Goal: Task Accomplishment & Management: Manage account settings

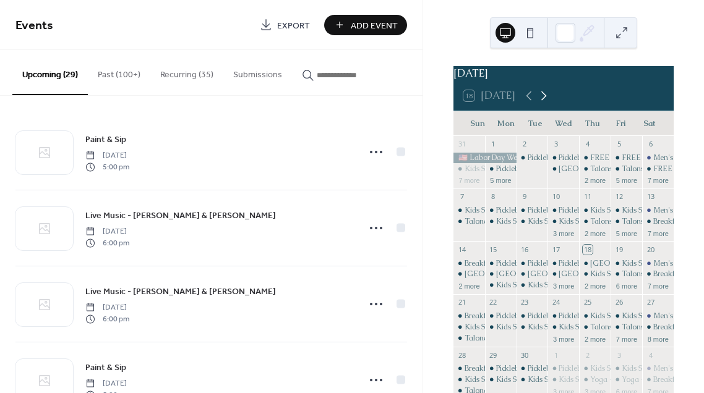
click at [545, 103] on icon at bounding box center [543, 95] width 15 height 15
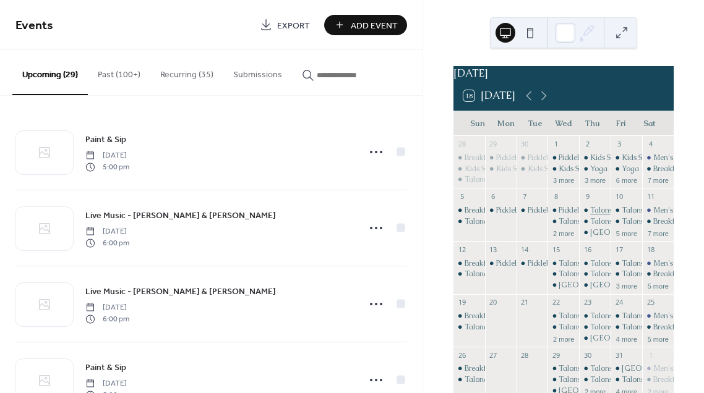
scroll to position [75, 0]
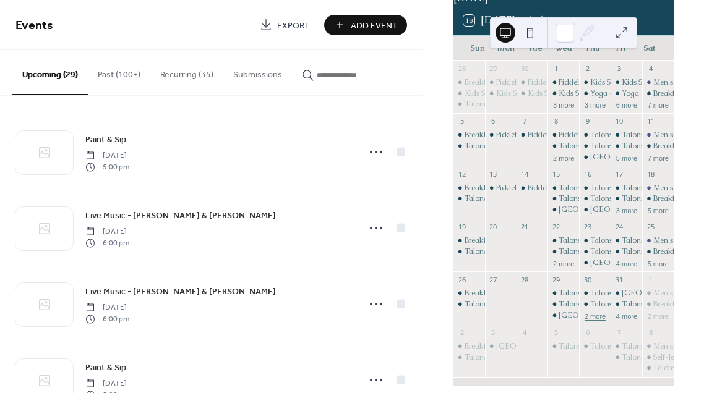
click at [594, 321] on button "2 more" at bounding box center [594, 315] width 31 height 11
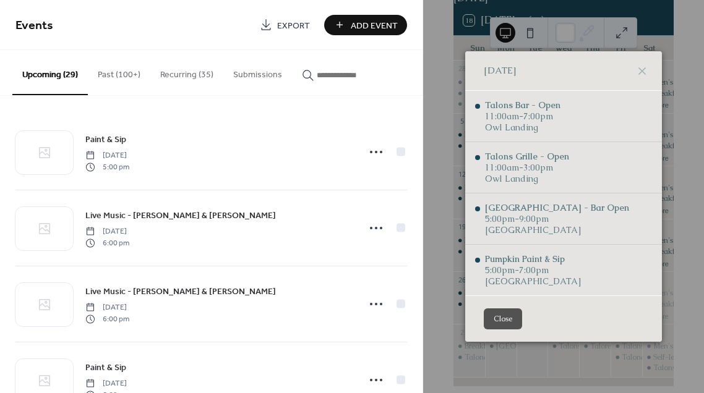
click at [503, 323] on button "Close" at bounding box center [502, 319] width 38 height 21
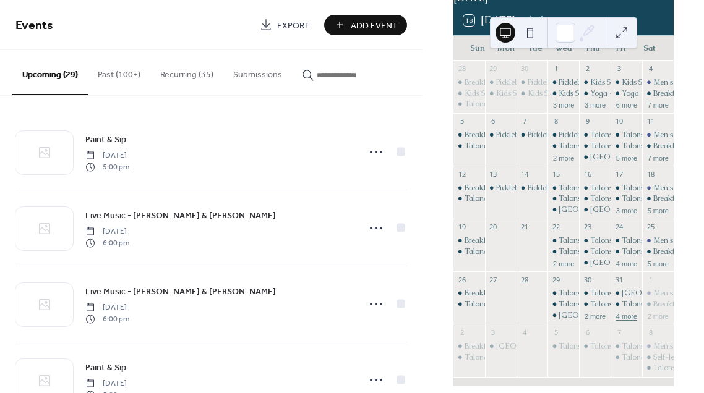
click at [620, 321] on button "4 more" at bounding box center [626, 315] width 31 height 11
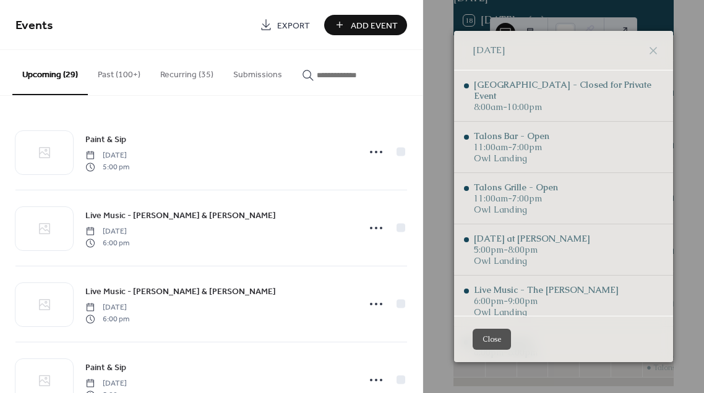
click at [505, 344] on button "Close" at bounding box center [491, 339] width 38 height 21
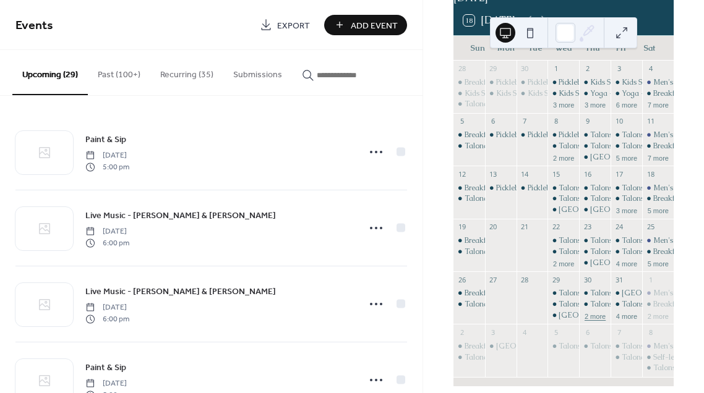
click at [591, 321] on button "2 more" at bounding box center [594, 315] width 31 height 11
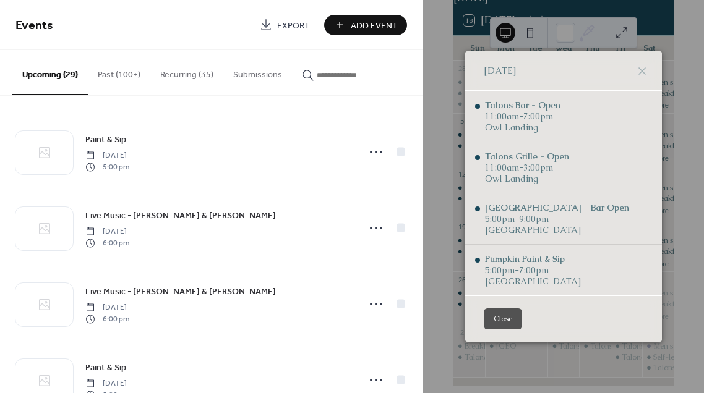
click at [496, 316] on button "Close" at bounding box center [502, 319] width 38 height 21
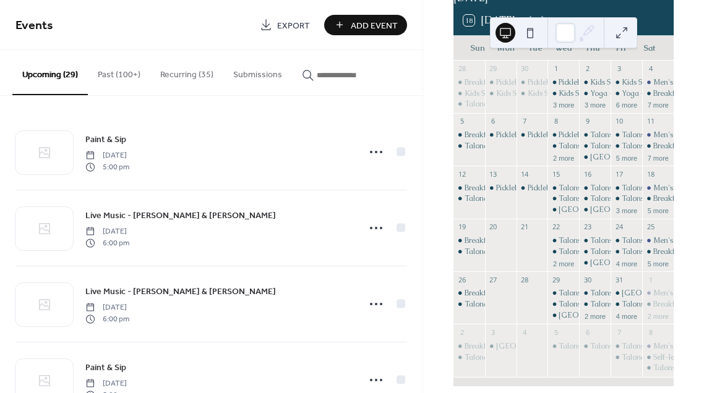
click at [169, 77] on button "Recurring (35)" at bounding box center [186, 72] width 73 height 44
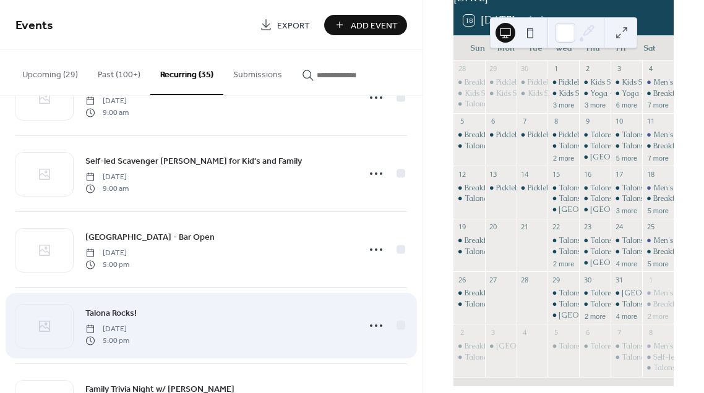
scroll to position [344, 0]
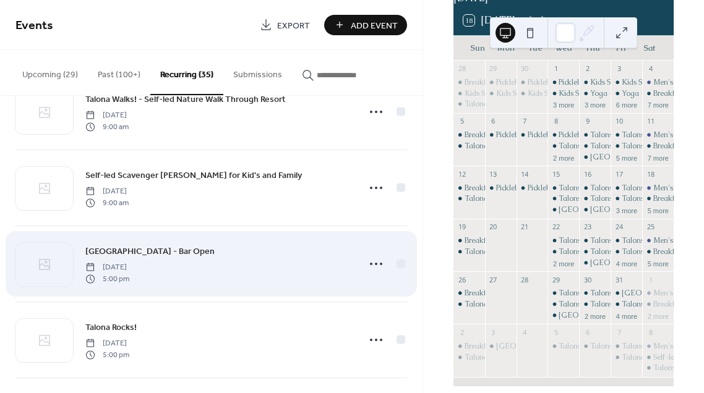
click at [154, 249] on span "[GEOGRAPHIC_DATA] - Bar Open" at bounding box center [149, 251] width 129 height 13
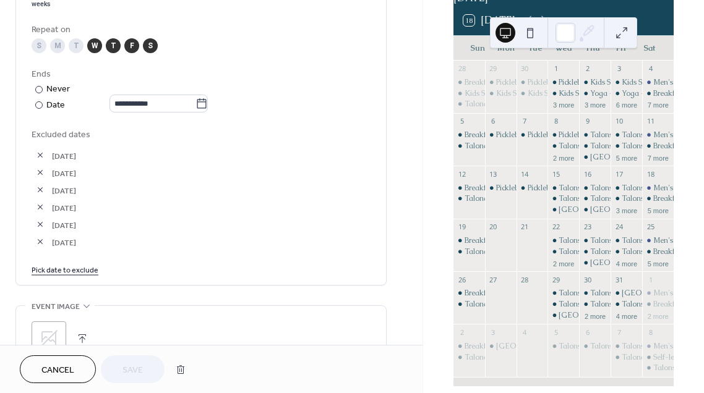
scroll to position [708, 0]
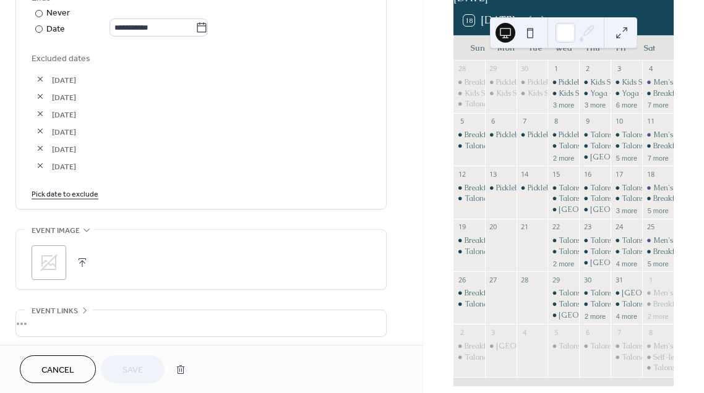
click at [66, 200] on link "Pick date to exclude" at bounding box center [65, 193] width 67 height 13
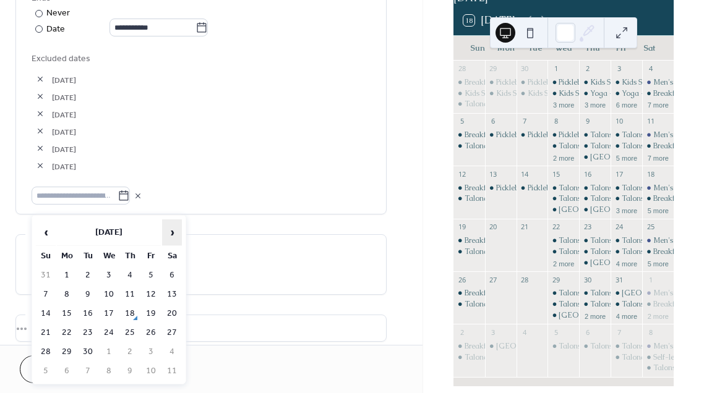
click at [171, 233] on span "›" at bounding box center [172, 232] width 19 height 25
click at [129, 350] on td "30" at bounding box center [130, 352] width 20 height 18
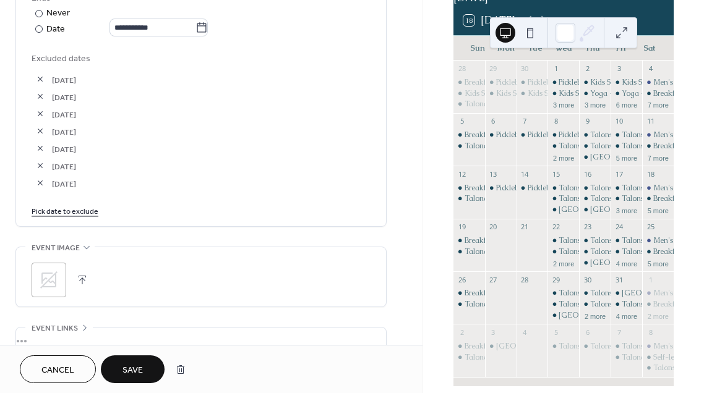
click at [644, 15] on div "18 [DATE]" at bounding box center [563, 21] width 220 height 30
click at [653, 35] on div "18 [DATE]" at bounding box center [563, 21] width 220 height 30
click at [509, 99] on div "Kids Summer Fun Challenge" at bounding box center [543, 93] width 94 height 11
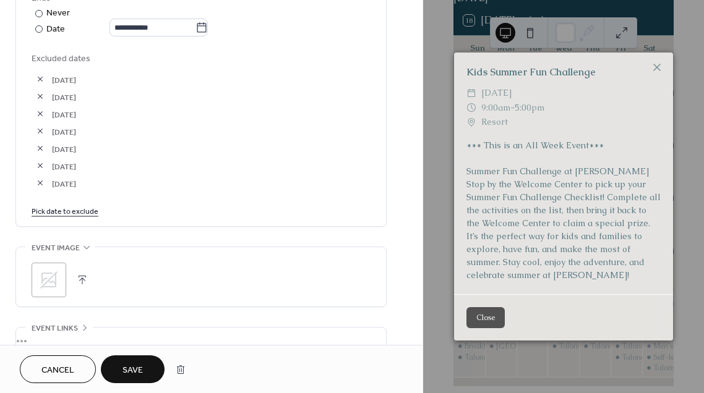
click at [480, 324] on button "Close" at bounding box center [485, 317] width 38 height 21
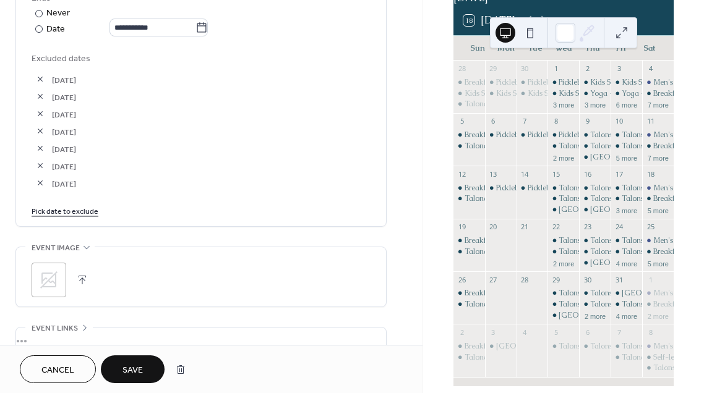
click at [449, 297] on div "[DATE] 18 [DATE] Sun Mon Tue Wed Thu Fri Sat 28 Breakfast at Talons Grille Kids…" at bounding box center [563, 188] width 241 height 397
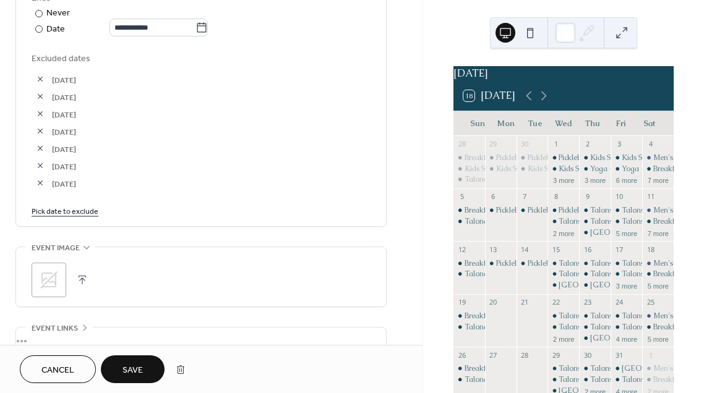
scroll to position [0, 0]
click at [542, 111] on div "18 [DATE]" at bounding box center [563, 96] width 220 height 30
click at [542, 103] on icon at bounding box center [543, 95] width 15 height 15
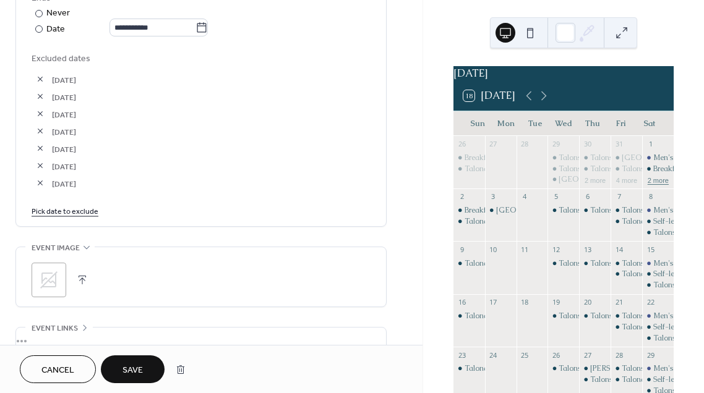
click at [647, 185] on button "2 more" at bounding box center [657, 179] width 31 height 11
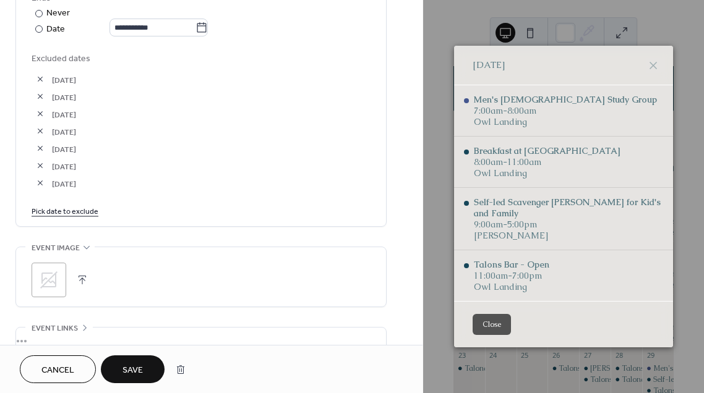
click at [488, 321] on button "Close" at bounding box center [491, 324] width 38 height 21
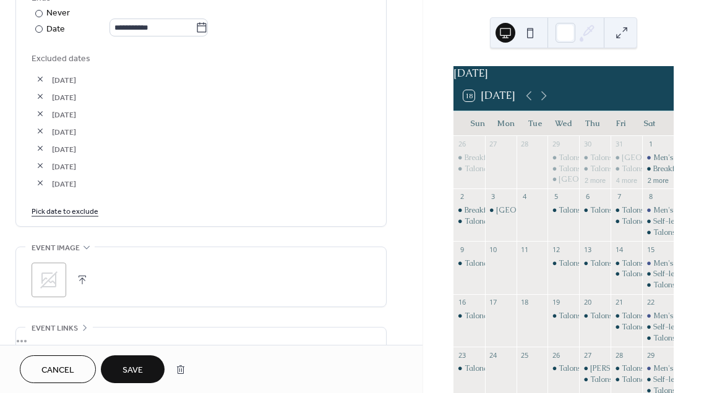
click at [129, 364] on span "Save" at bounding box center [132, 370] width 20 height 13
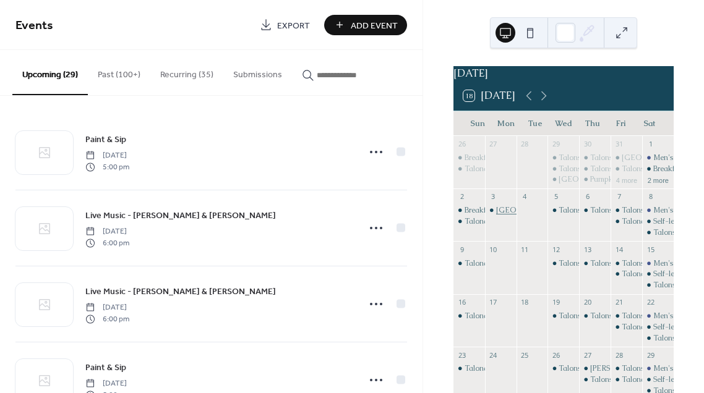
click at [508, 216] on div "[GEOGRAPHIC_DATA] - Closed for Private Event" at bounding box center [579, 210] width 167 height 11
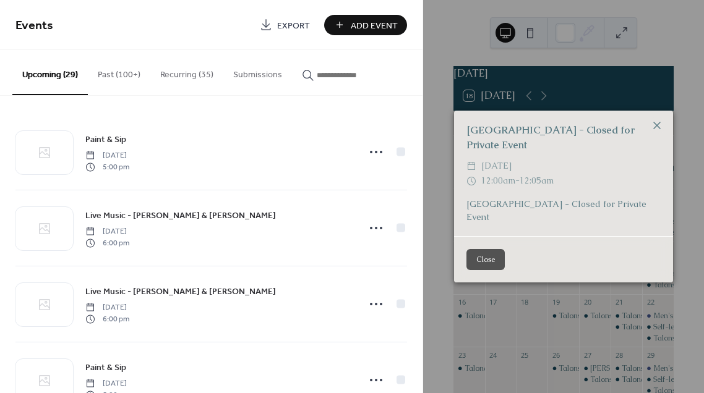
click at [660, 133] on icon at bounding box center [656, 125] width 15 height 15
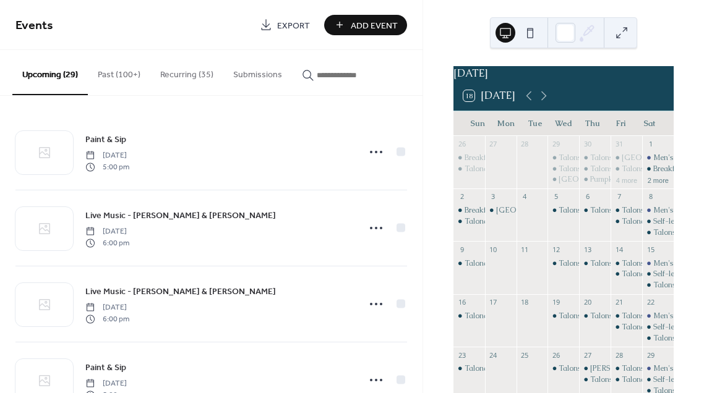
drag, startPoint x: 116, startPoint y: 79, endPoint x: 323, endPoint y: 74, distance: 207.2
click at [323, 78] on div "Upcoming (29) Past (100+) Recurring (35) Submissions" at bounding box center [211, 73] width 422 height 46
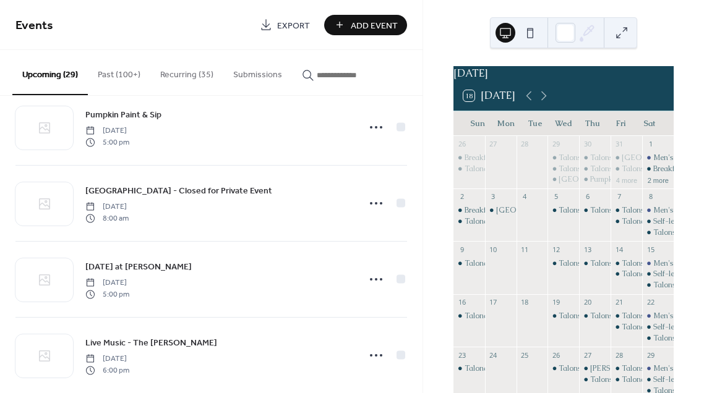
scroll to position [1789, 0]
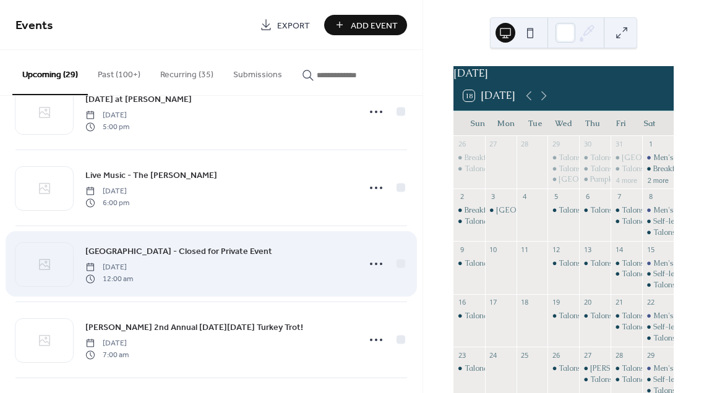
click at [119, 250] on span "[GEOGRAPHIC_DATA] - Closed for Private Event" at bounding box center [178, 251] width 187 height 13
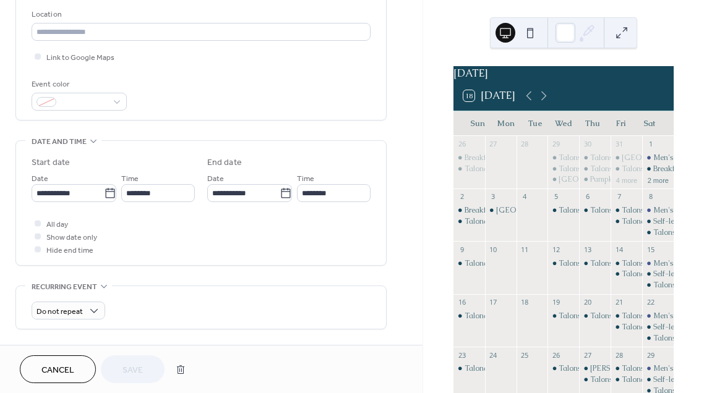
scroll to position [268, 0]
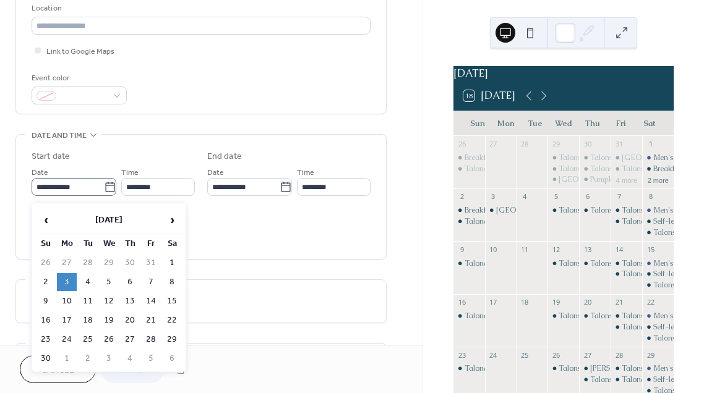
click at [108, 187] on icon at bounding box center [109, 187] width 9 height 10
click at [104, 187] on input "**********" at bounding box center [68, 187] width 72 height 18
click at [164, 225] on span "›" at bounding box center [172, 220] width 19 height 25
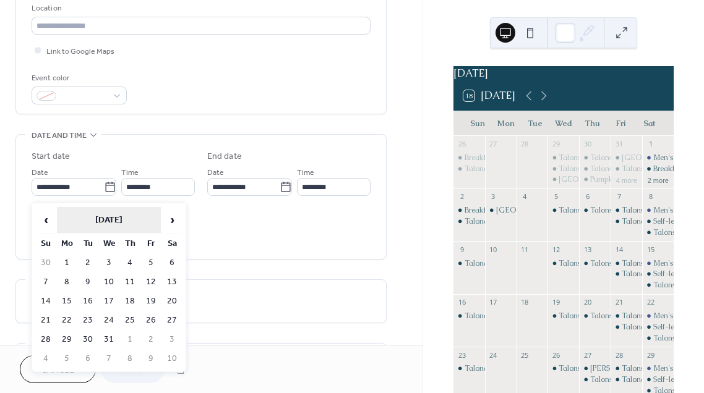
click at [59, 213] on th "[DATE]" at bounding box center [109, 220] width 104 height 27
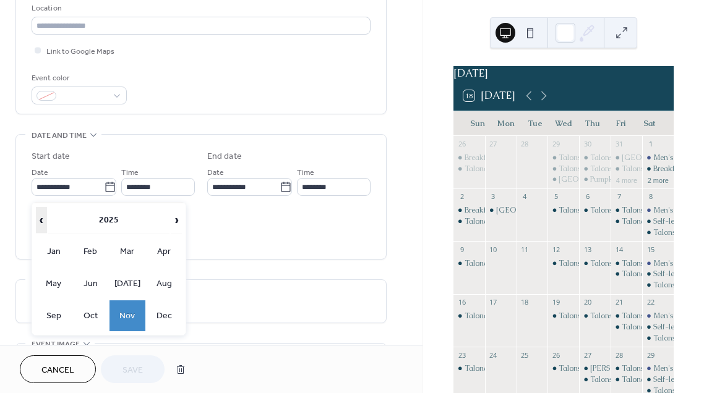
click at [45, 217] on span "‹" at bounding box center [41, 220] width 10 height 25
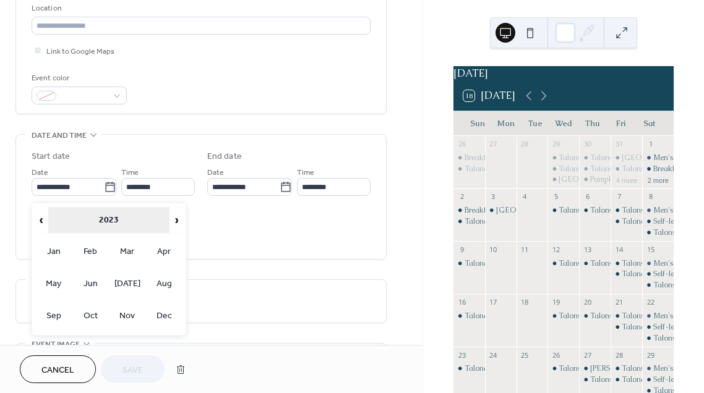
click at [169, 223] on th "2023" at bounding box center [109, 220] width 122 height 27
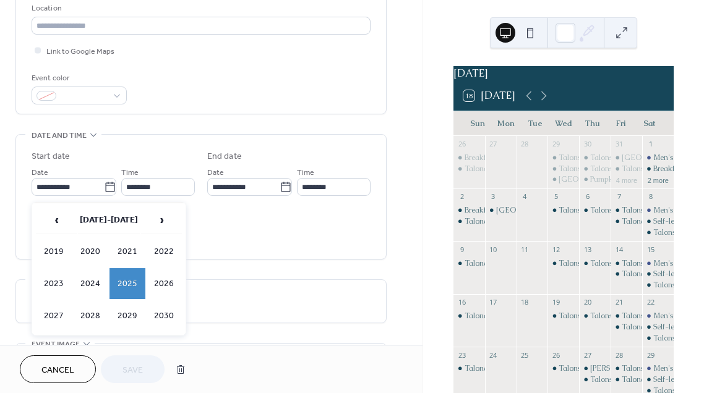
click at [169, 223] on span "›" at bounding box center [162, 220] width 40 height 25
click at [58, 226] on span "‹" at bounding box center [56, 220] width 40 height 25
click at [132, 288] on td "2025" at bounding box center [127, 283] width 36 height 31
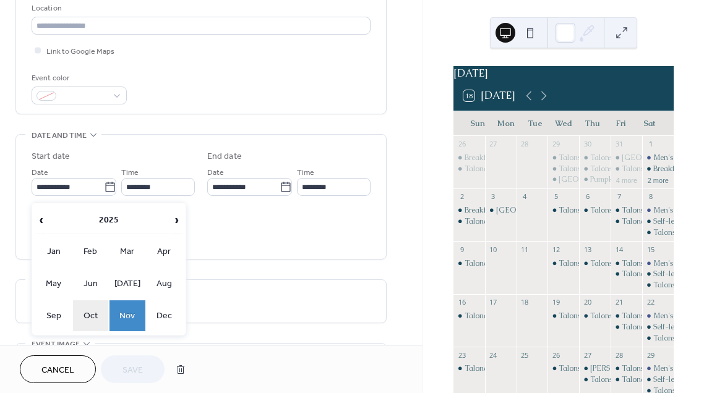
click at [95, 315] on td "Oct" at bounding box center [91, 315] width 36 height 31
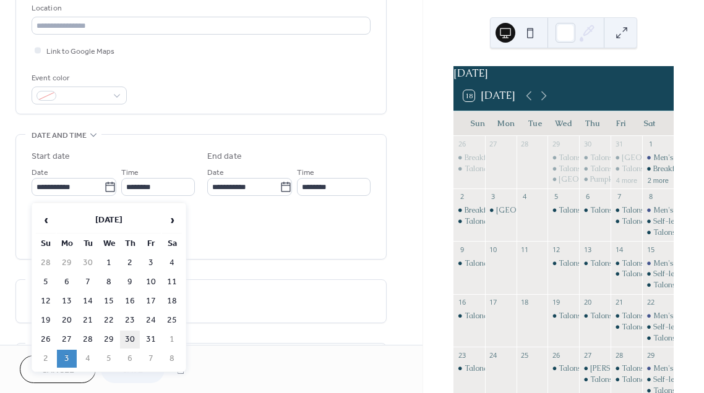
click at [132, 340] on td "30" at bounding box center [130, 340] width 20 height 18
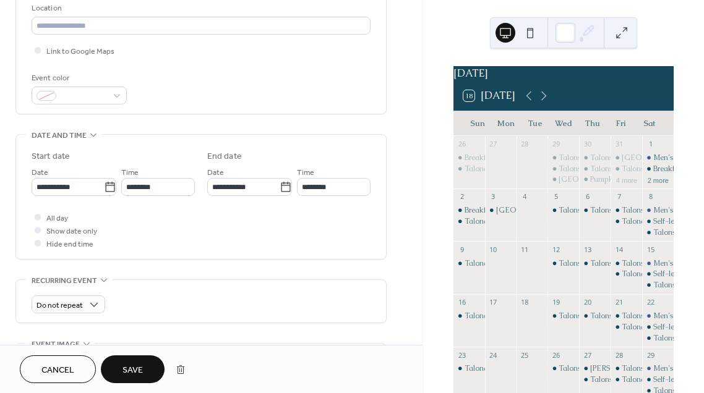
type input "**********"
click at [284, 189] on icon at bounding box center [285, 187] width 12 height 12
click at [279, 189] on input "**********" at bounding box center [243, 187] width 72 height 18
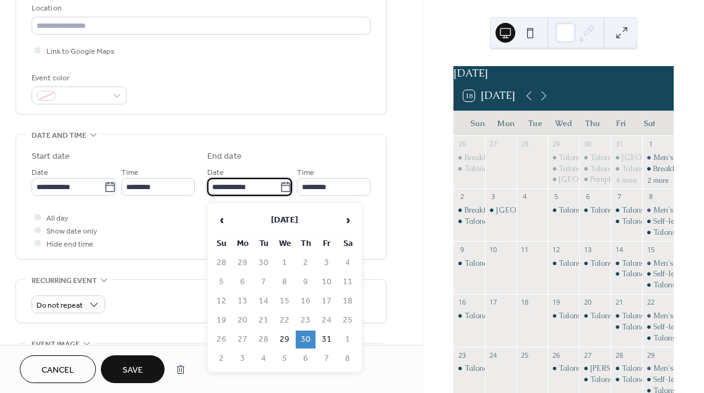
click at [283, 145] on div "**********" at bounding box center [201, 197] width 339 height 124
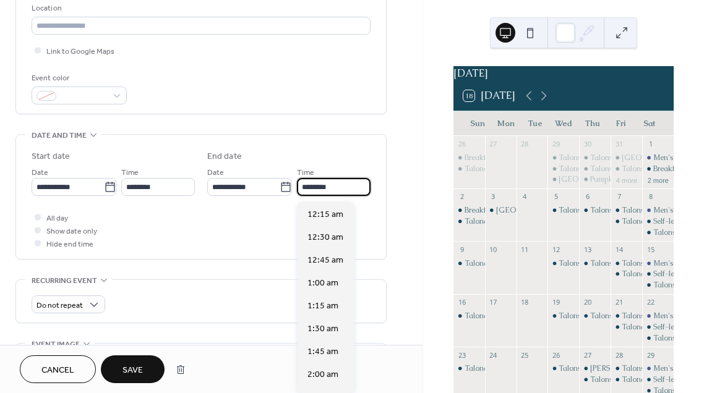
click at [319, 189] on input "********" at bounding box center [334, 187] width 74 height 18
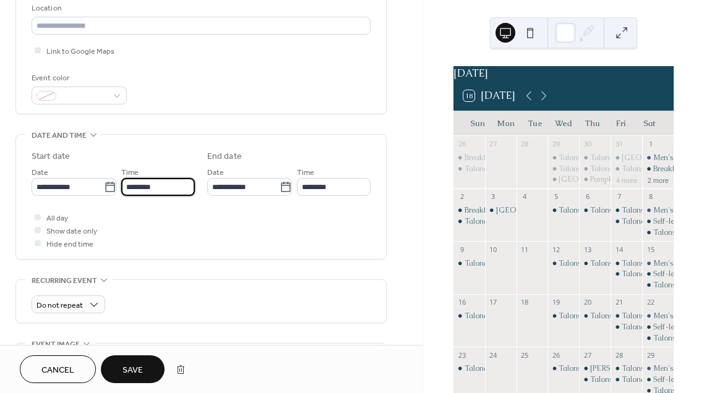
click at [146, 192] on input "********" at bounding box center [158, 187] width 74 height 18
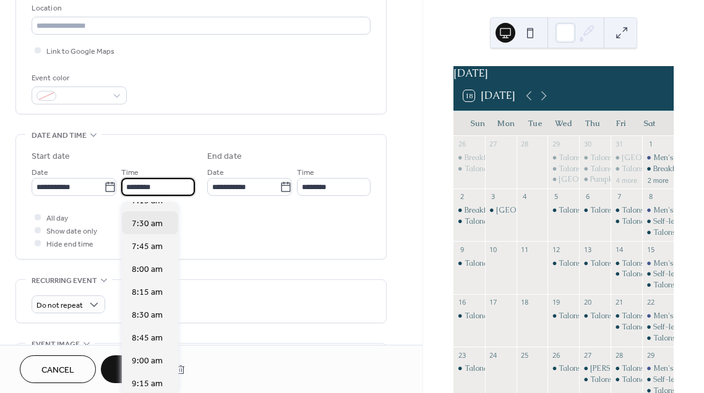
scroll to position [692, 0]
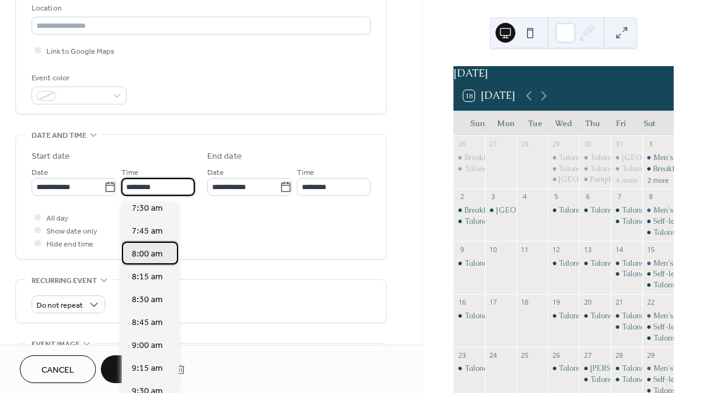
click at [150, 253] on span "8:00 am" at bounding box center [147, 254] width 31 height 13
type input "*******"
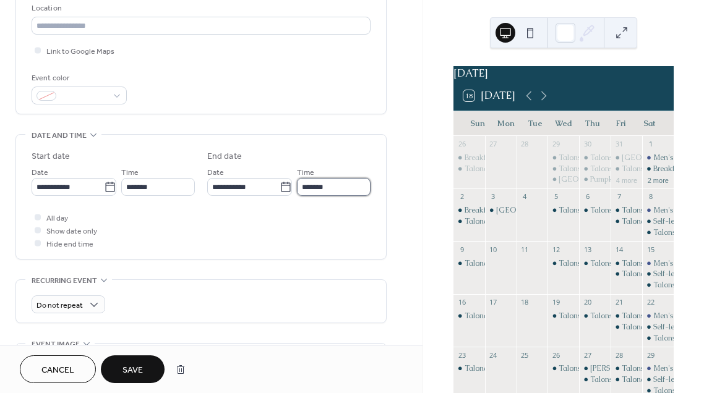
click at [306, 192] on input "*******" at bounding box center [334, 187] width 74 height 18
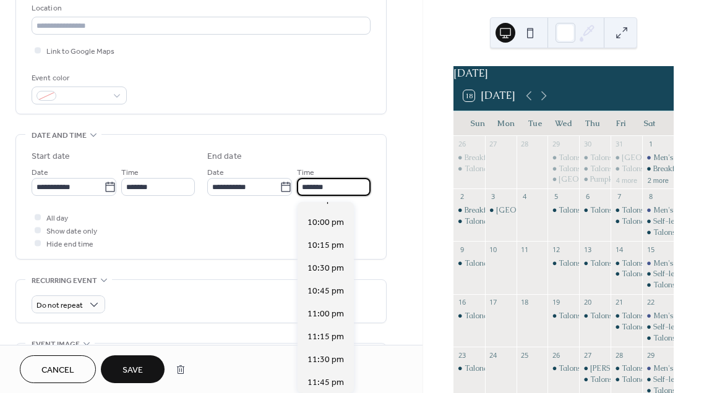
scroll to position [1250, 0]
click at [326, 215] on div "10:00 pm" at bounding box center [325, 221] width 56 height 23
type input "********"
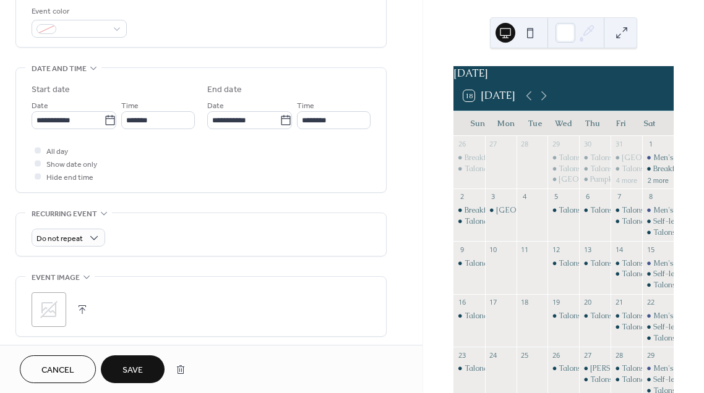
scroll to position [375, 0]
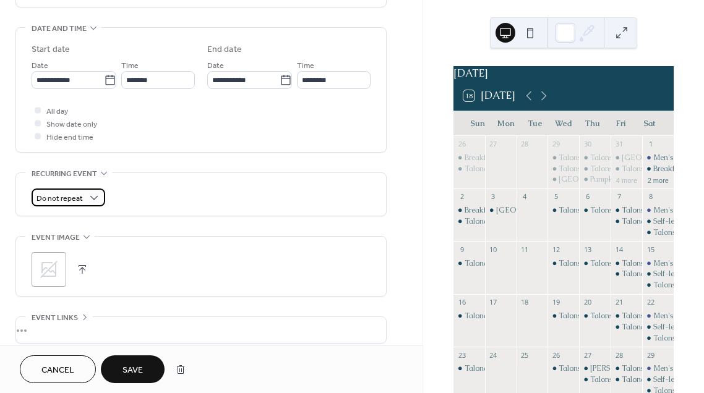
click at [82, 202] on div "Do not repeat" at bounding box center [69, 198] width 74 height 18
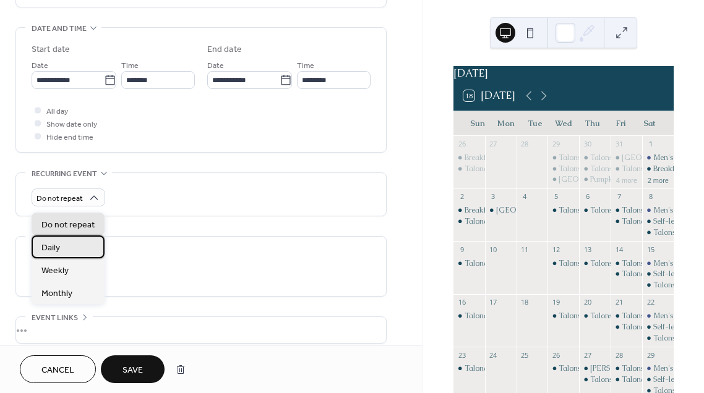
click at [62, 257] on div "Daily" at bounding box center [68, 247] width 73 height 23
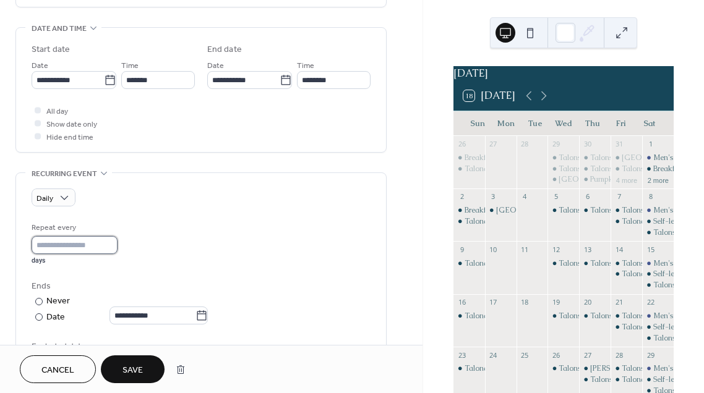
click at [71, 250] on input "*" at bounding box center [75, 245] width 86 height 18
click at [117, 247] on input "*" at bounding box center [75, 245] width 86 height 18
click at [117, 254] on input "*" at bounding box center [75, 245] width 86 height 18
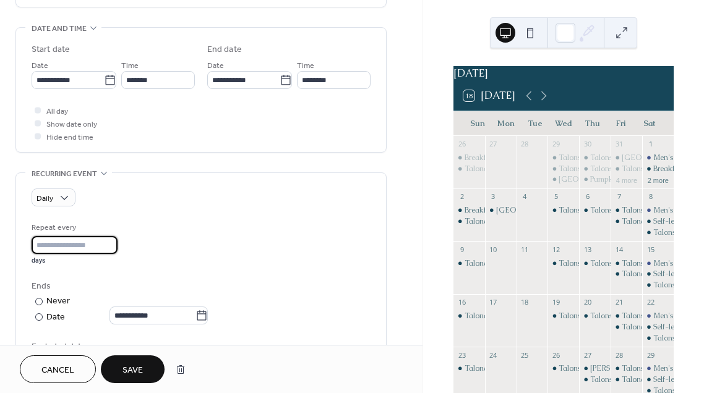
click at [117, 254] on input "*" at bounding box center [75, 245] width 86 height 18
click at [117, 253] on input "*" at bounding box center [75, 245] width 86 height 18
type input "*"
click at [117, 253] on input "*" at bounding box center [75, 245] width 86 height 18
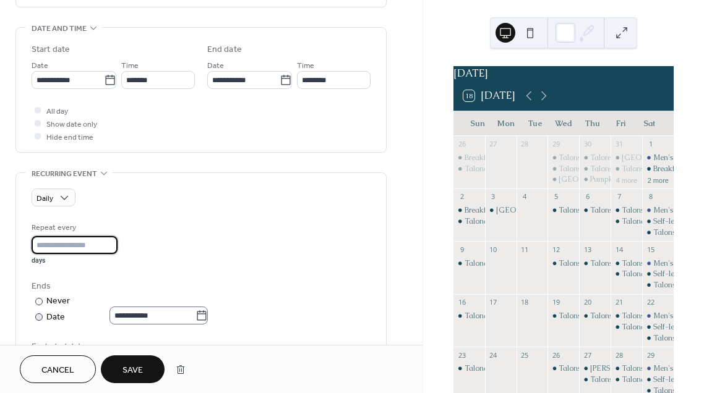
click at [208, 325] on label "**********" at bounding box center [158, 316] width 98 height 18
click at [195, 325] on input "**********" at bounding box center [152, 316] width 86 height 18
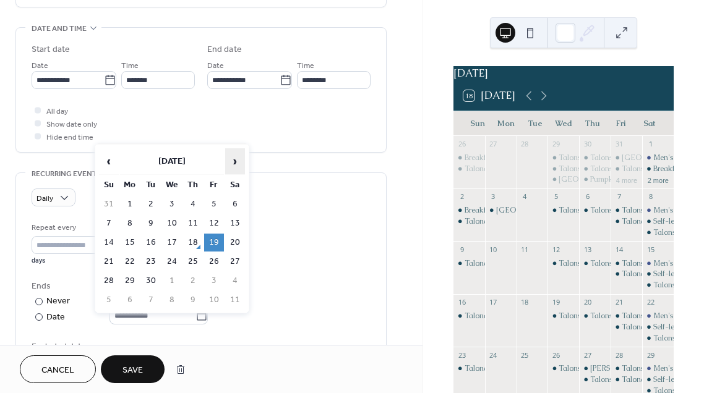
click at [234, 151] on span "›" at bounding box center [235, 161] width 19 height 25
click at [132, 302] on td "3" at bounding box center [130, 300] width 20 height 18
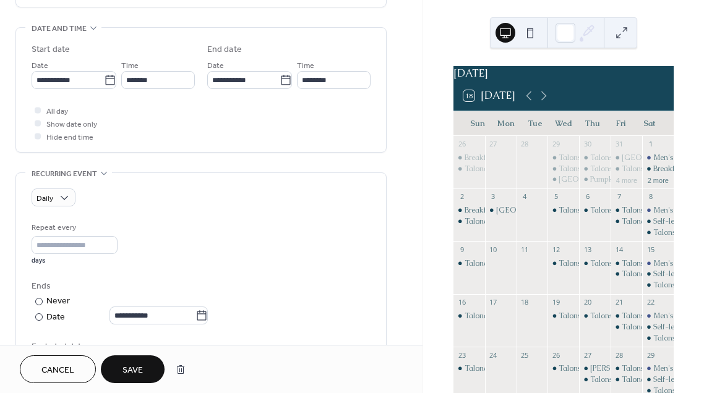
type input "**********"
click at [173, 279] on div "**********" at bounding box center [201, 299] width 339 height 156
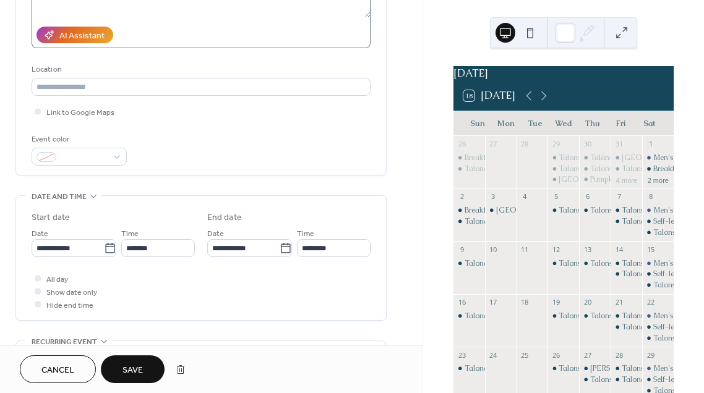
scroll to position [436, 0]
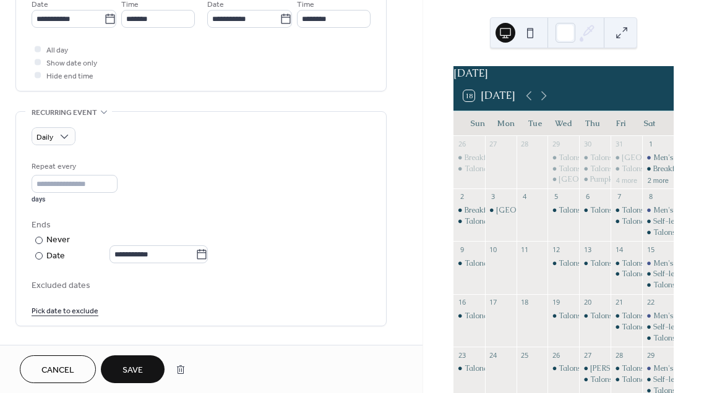
click at [127, 372] on span "Save" at bounding box center [132, 370] width 20 height 13
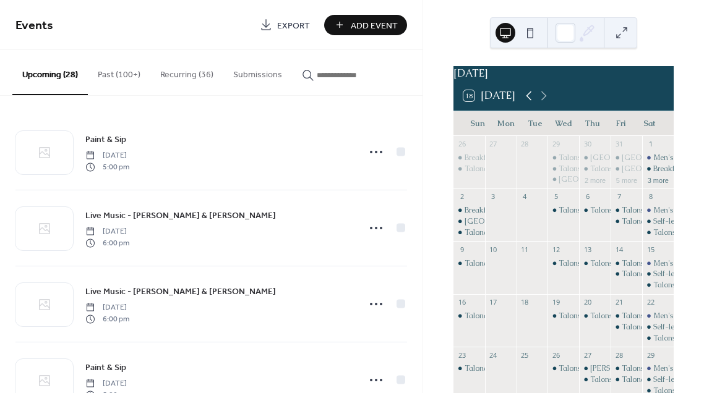
click at [529, 103] on icon at bounding box center [528, 95] width 15 height 15
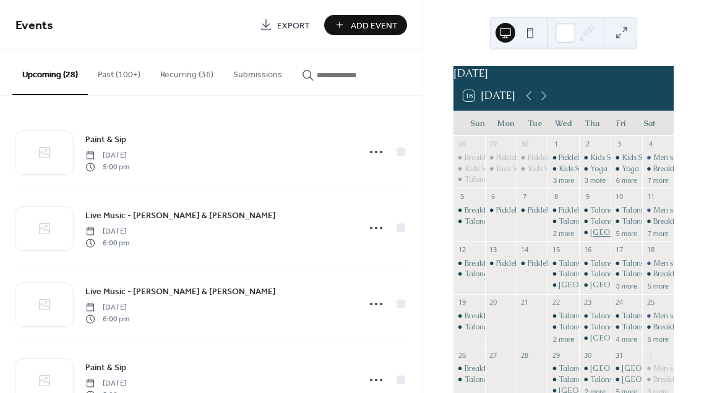
click at [595, 238] on div "[GEOGRAPHIC_DATA] - Bar Open" at bounding box center [649, 233] width 119 height 11
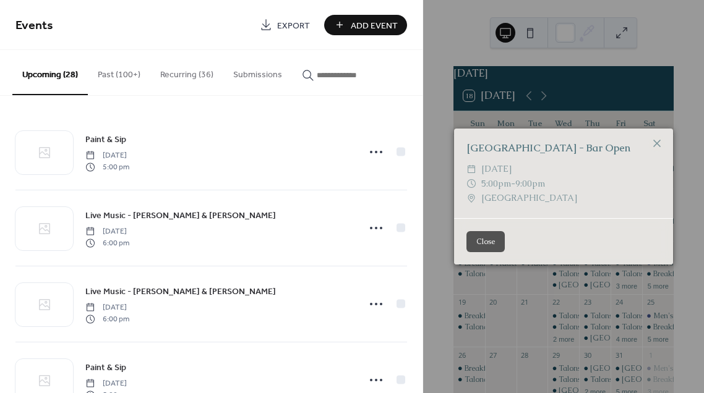
click at [429, 218] on div "[GEOGRAPHIC_DATA] - Bar Open ​ [DATE] ​ 5:00pm - 9:00pm ​ [GEOGRAPHIC_DATA]" at bounding box center [563, 196] width 281 height 393
click at [477, 239] on button "Close" at bounding box center [485, 241] width 38 height 21
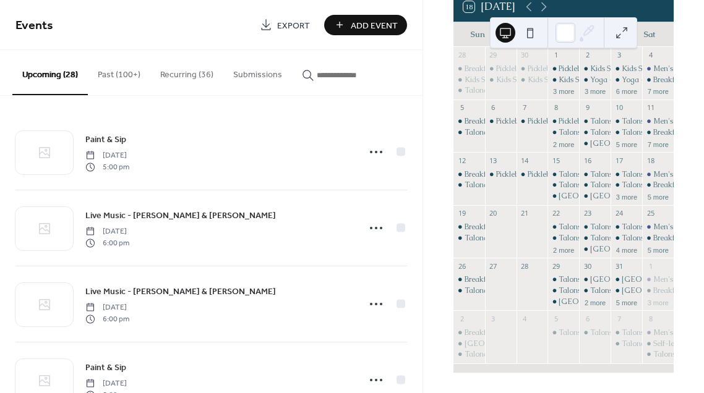
scroll to position [96, 0]
click at [588, 304] on button "2 more" at bounding box center [594, 302] width 31 height 11
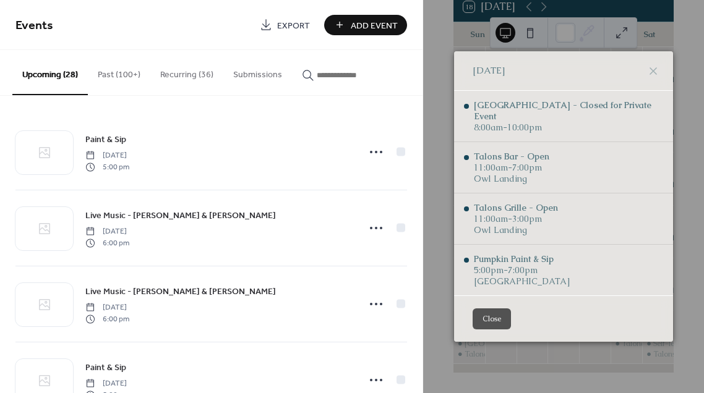
click at [502, 315] on button "Close" at bounding box center [491, 319] width 38 height 21
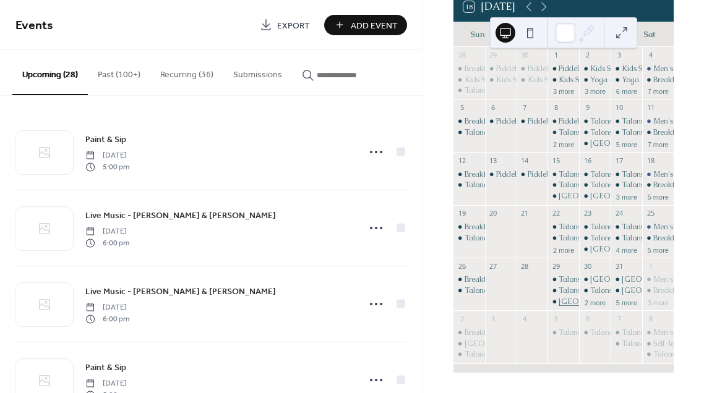
click at [564, 300] on div "[GEOGRAPHIC_DATA] - Bar Open" at bounding box center [617, 302] width 119 height 11
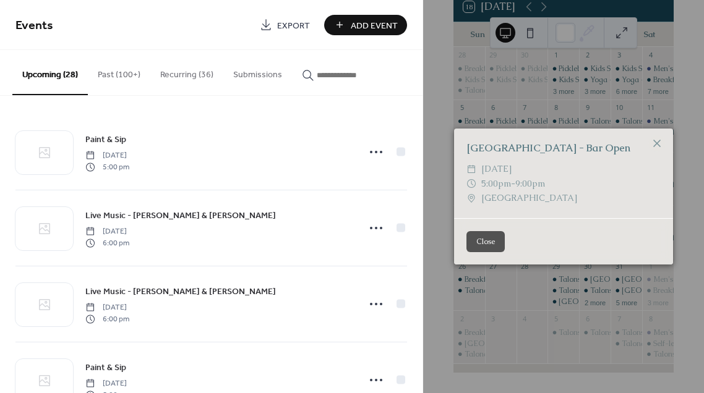
click at [492, 244] on button "Close" at bounding box center [485, 241] width 38 height 21
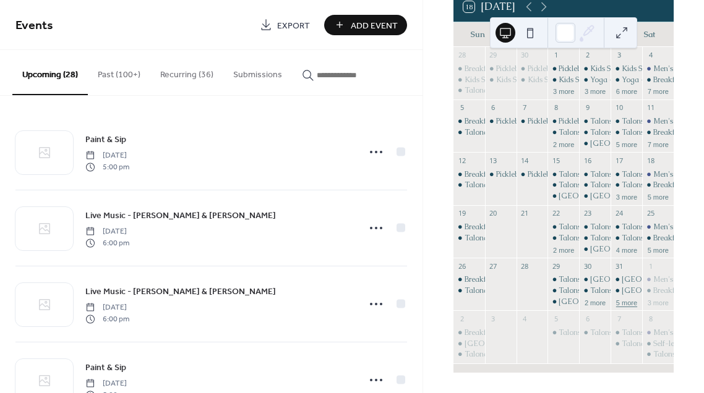
click at [616, 304] on button "5 more" at bounding box center [626, 302] width 31 height 11
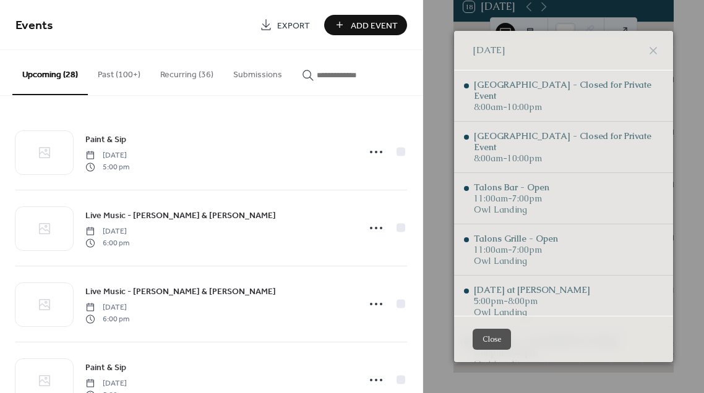
click at [497, 343] on button "Close" at bounding box center [491, 339] width 38 height 21
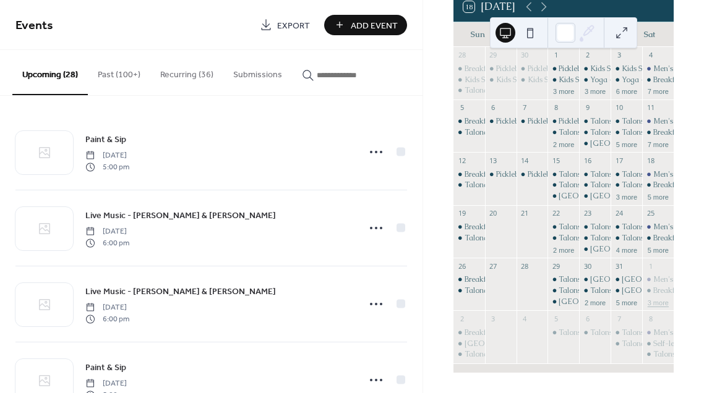
click at [642, 304] on button "3 more" at bounding box center [657, 302] width 31 height 11
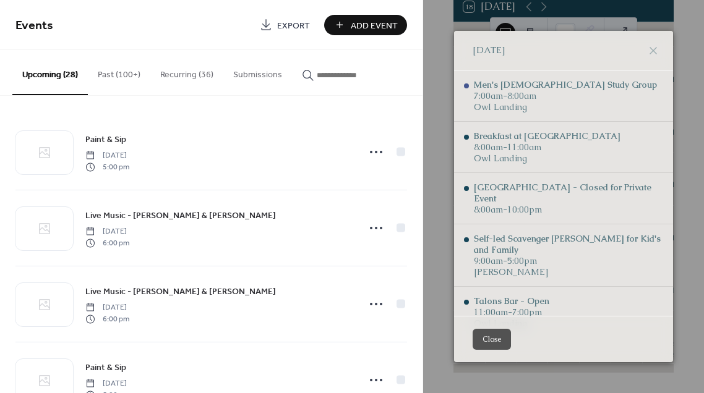
click at [503, 334] on button "Close" at bounding box center [491, 339] width 38 height 21
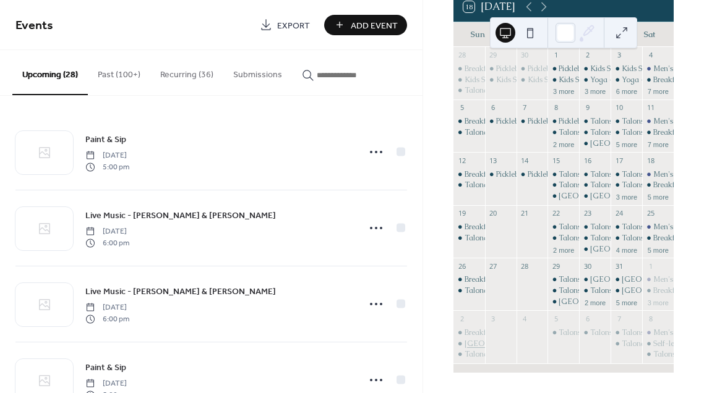
click at [481, 346] on div "[GEOGRAPHIC_DATA] - Closed for Private Event" at bounding box center [547, 344] width 167 height 11
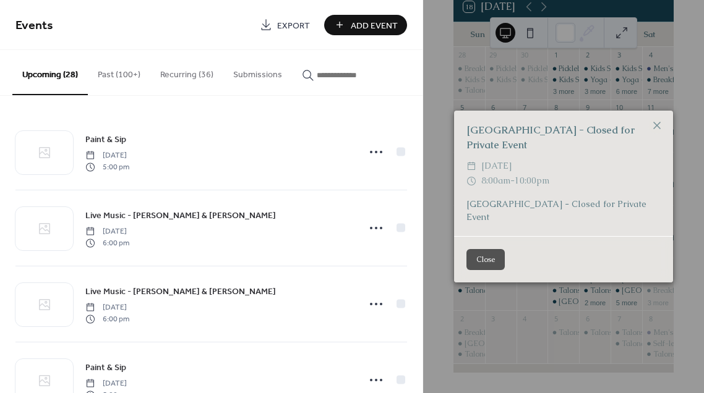
click at [484, 251] on button "Close" at bounding box center [485, 259] width 38 height 21
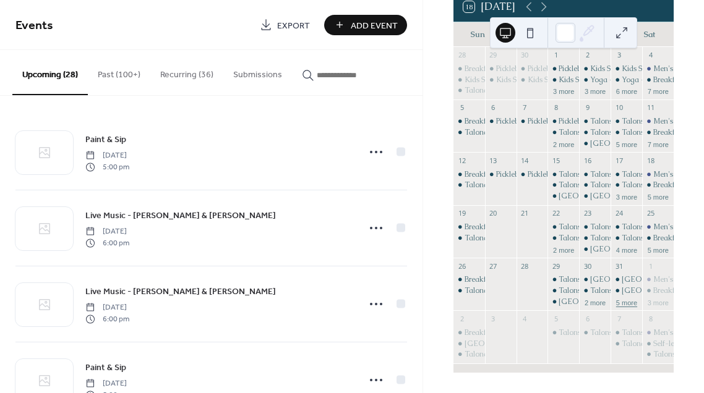
click at [618, 305] on button "5 more" at bounding box center [626, 302] width 31 height 11
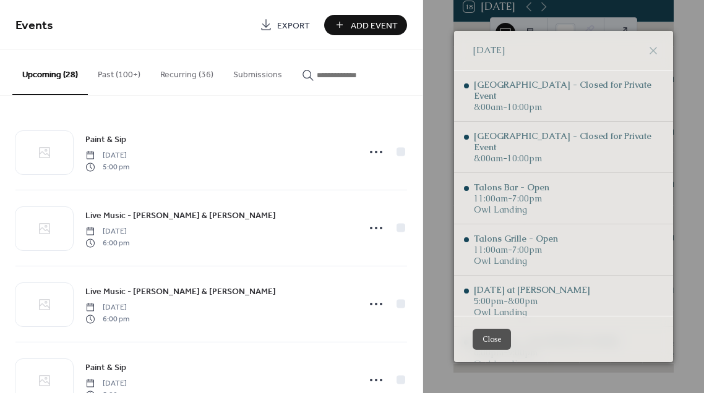
click at [496, 334] on button "Close" at bounding box center [491, 339] width 38 height 21
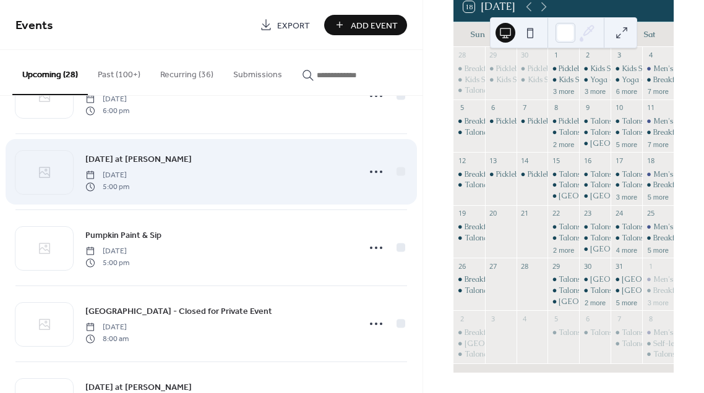
scroll to position [1609, 0]
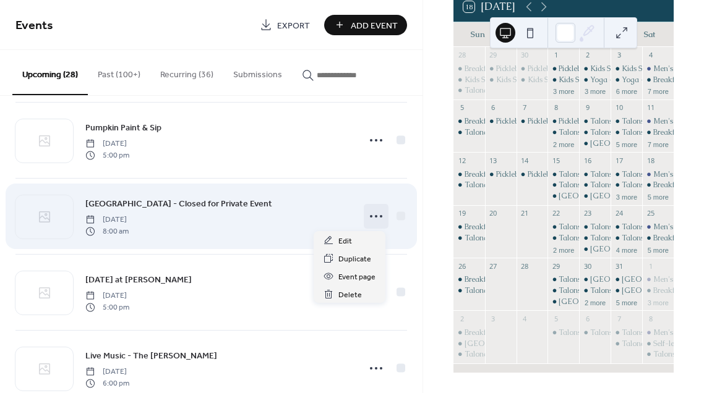
click at [375, 216] on circle at bounding box center [376, 216] width 2 height 2
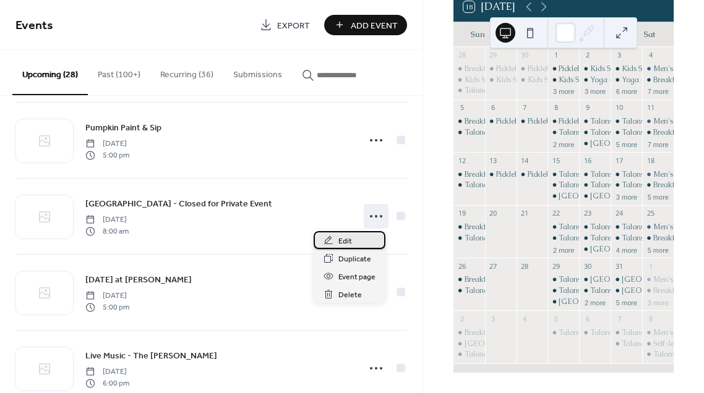
click at [345, 241] on span "Edit" at bounding box center [345, 241] width 14 height 13
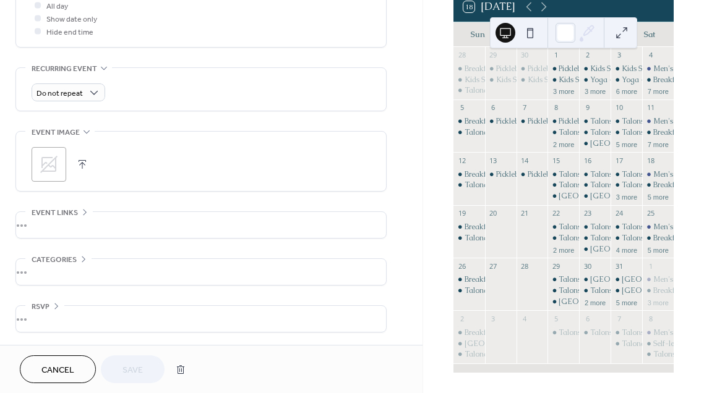
scroll to position [484, 0]
click at [172, 375] on button "button" at bounding box center [180, 369] width 22 height 25
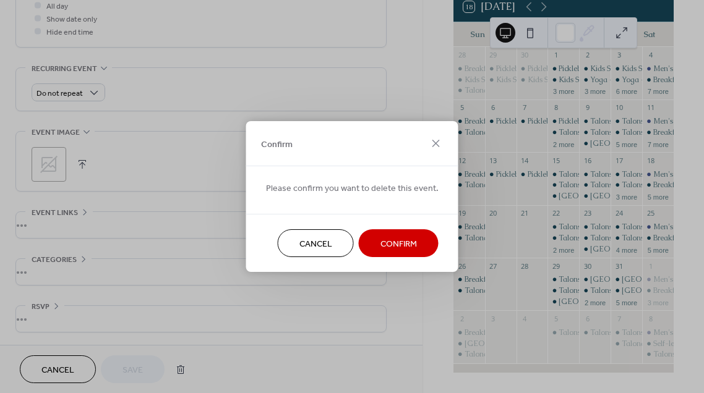
click at [380, 243] on span "Confirm" at bounding box center [398, 244] width 36 height 13
